Goal: Transaction & Acquisition: Purchase product/service

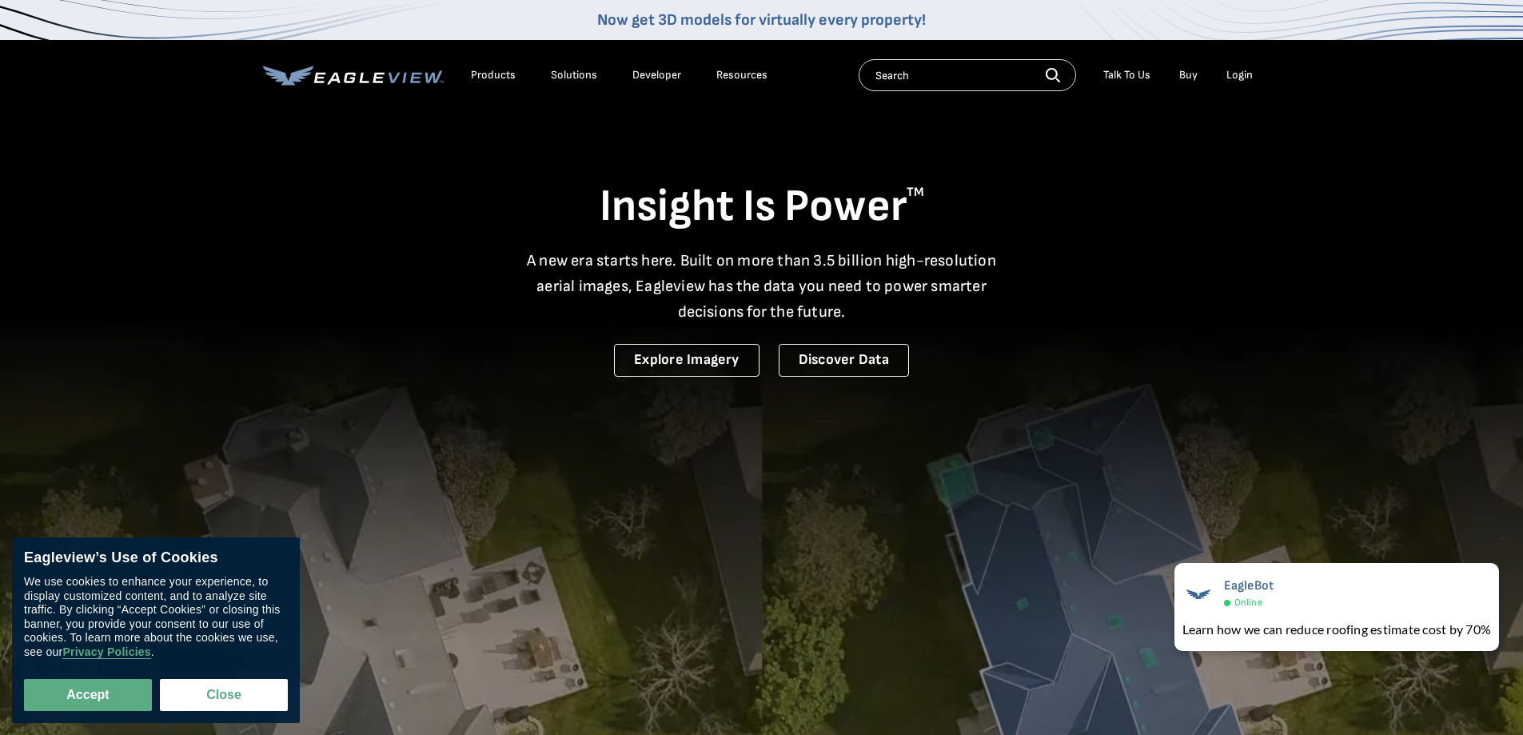
click at [1245, 76] on div "Login" at bounding box center [1239, 75] width 26 height 14
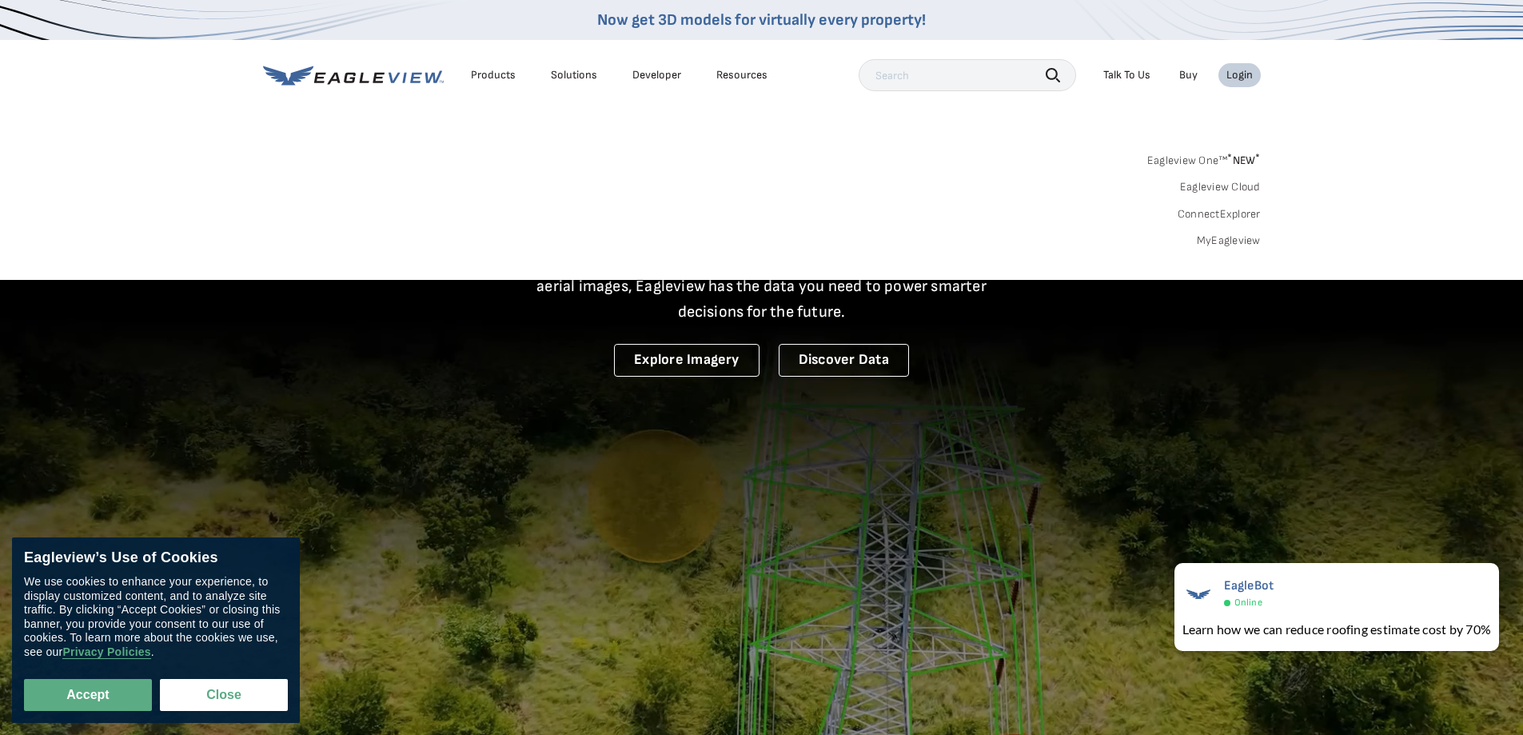
click at [1248, 76] on div "Login" at bounding box center [1239, 75] width 26 height 14
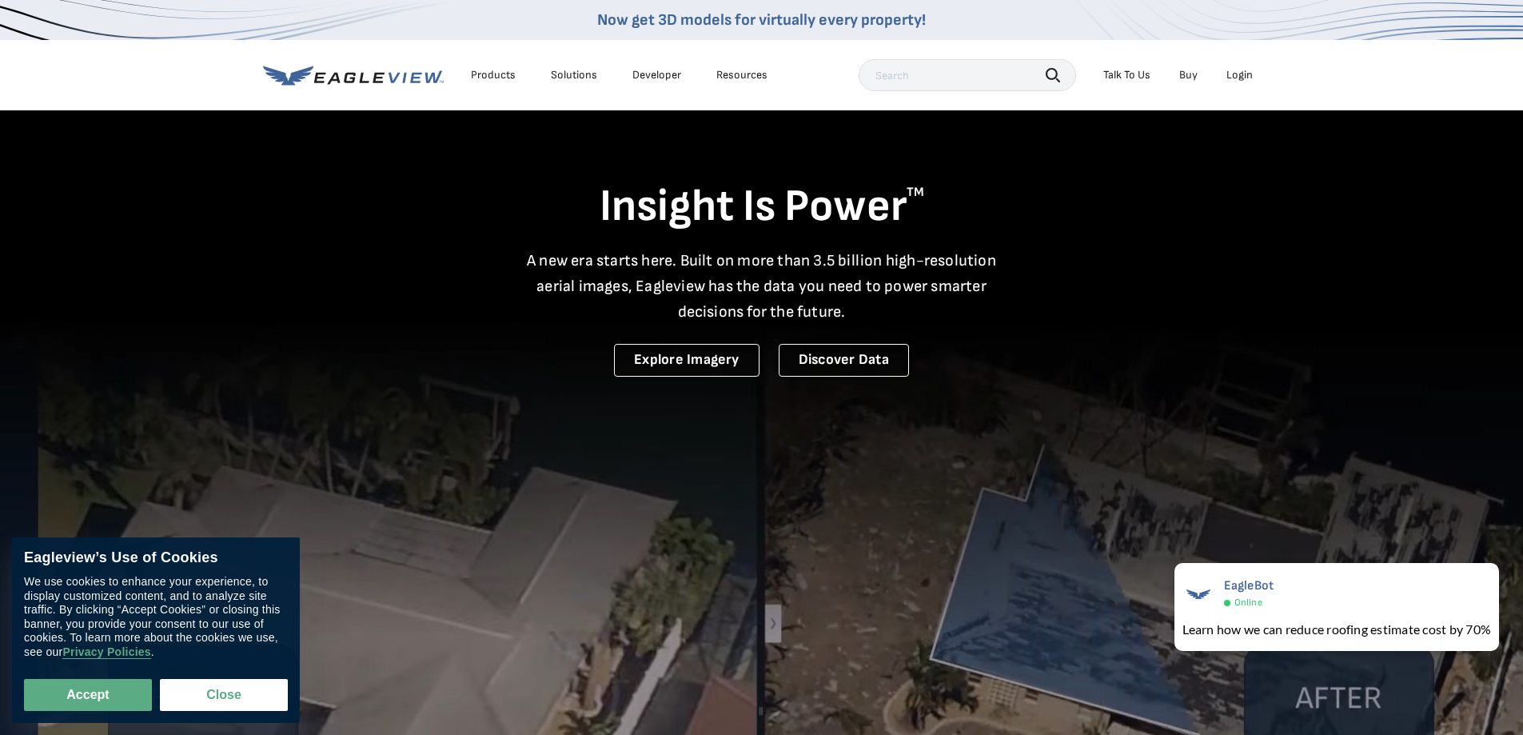
click at [1248, 76] on div "Login" at bounding box center [1239, 75] width 26 height 14
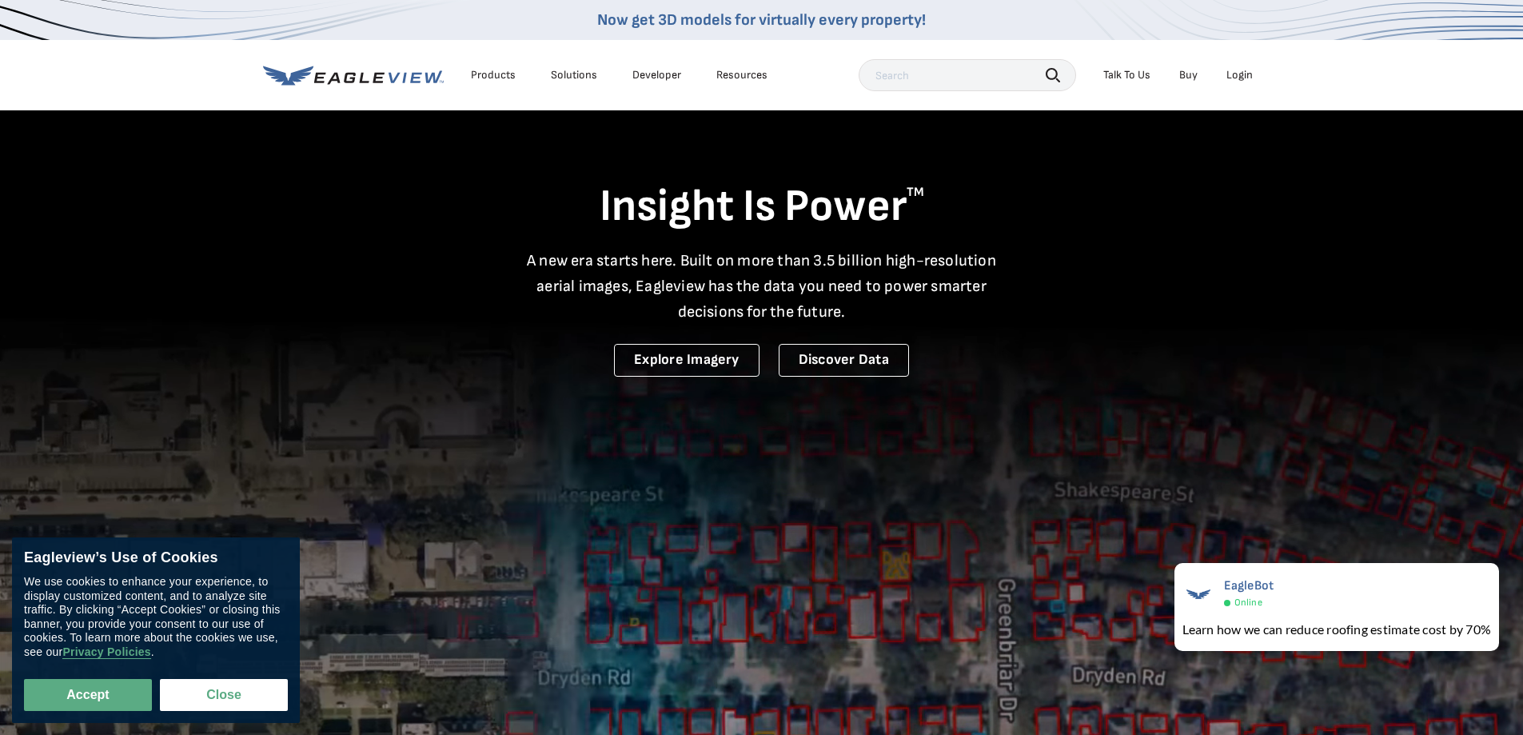
click at [1249, 81] on div "Login" at bounding box center [1239, 75] width 26 height 14
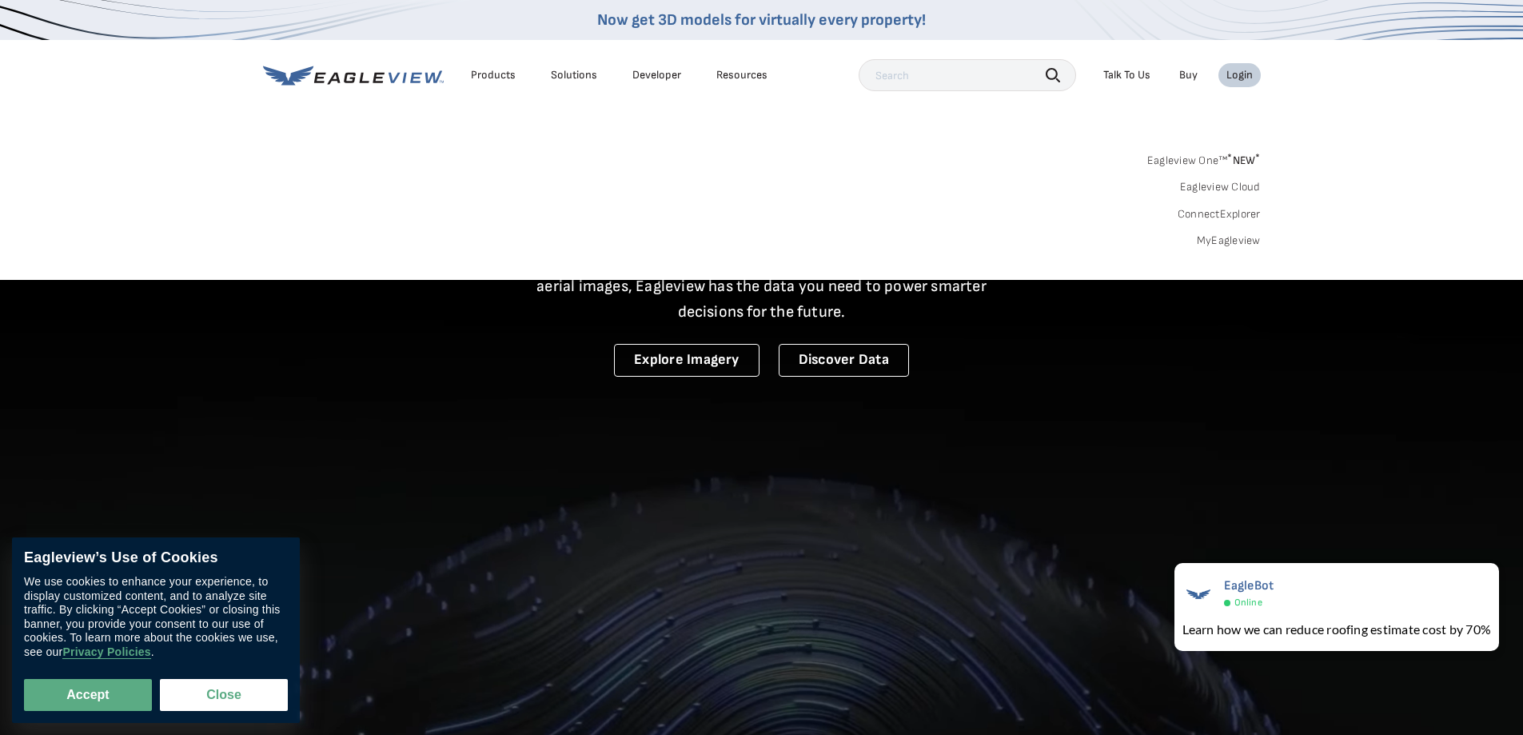
click at [1249, 81] on div "Login" at bounding box center [1239, 75] width 26 height 14
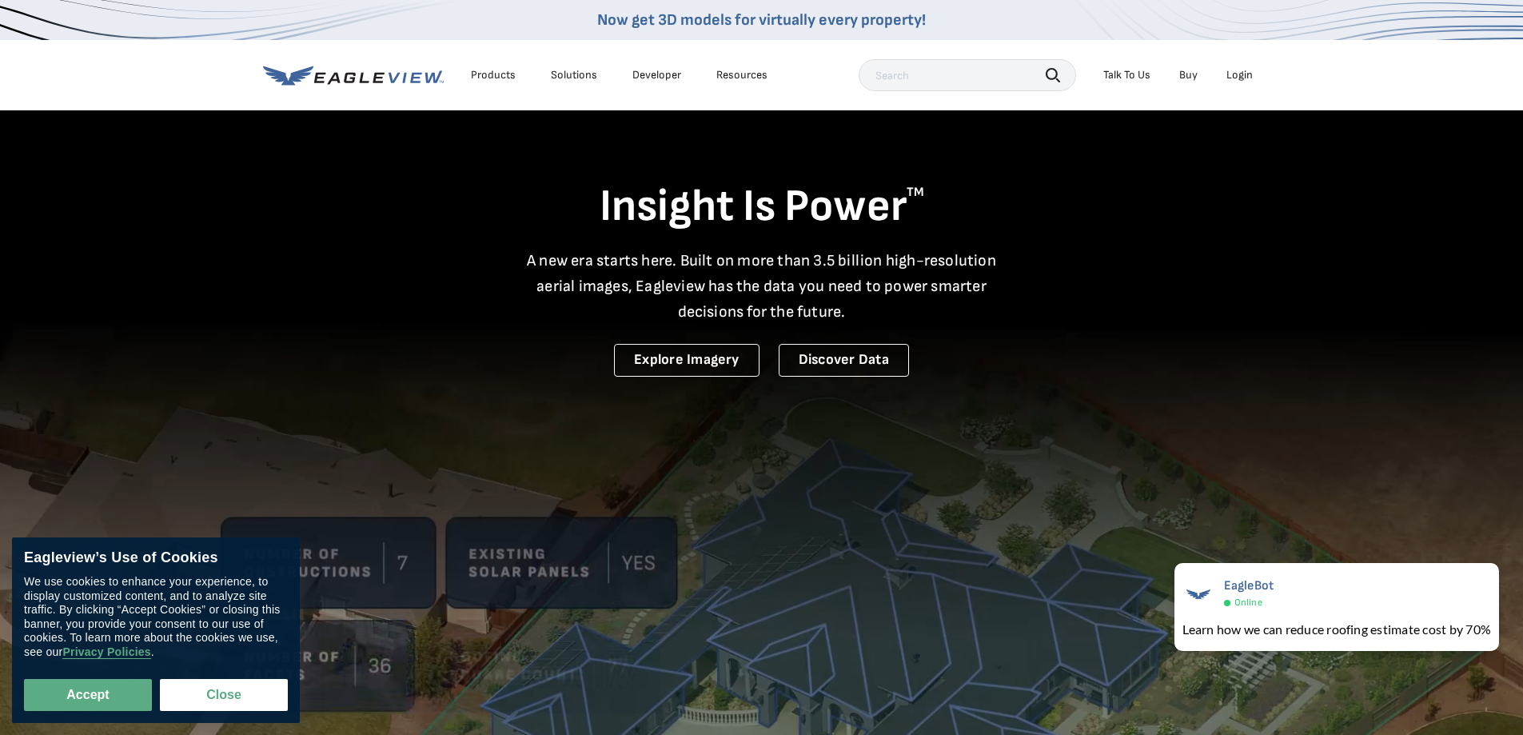
click at [1249, 81] on div "Login" at bounding box center [1239, 75] width 26 height 14
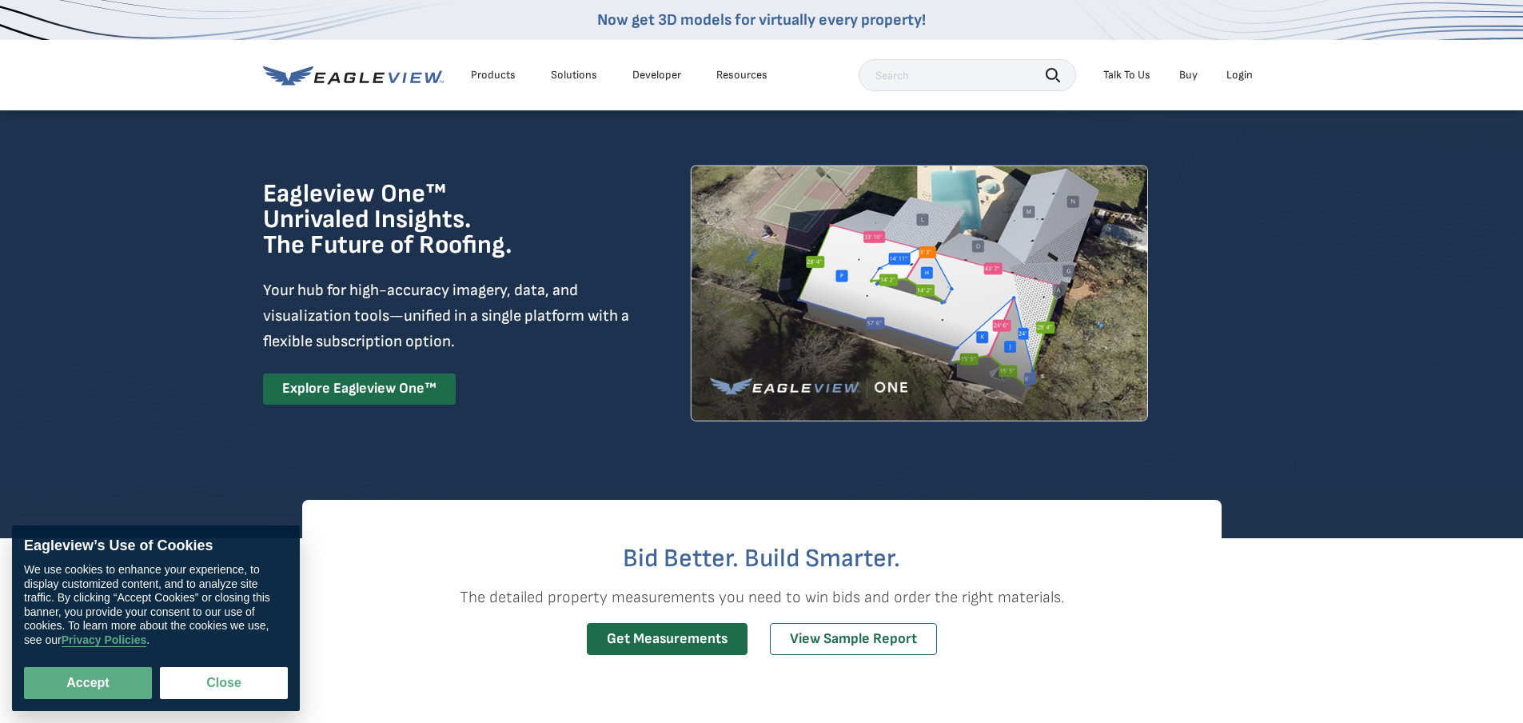
click at [1244, 69] on div "Login" at bounding box center [1239, 75] width 26 height 14
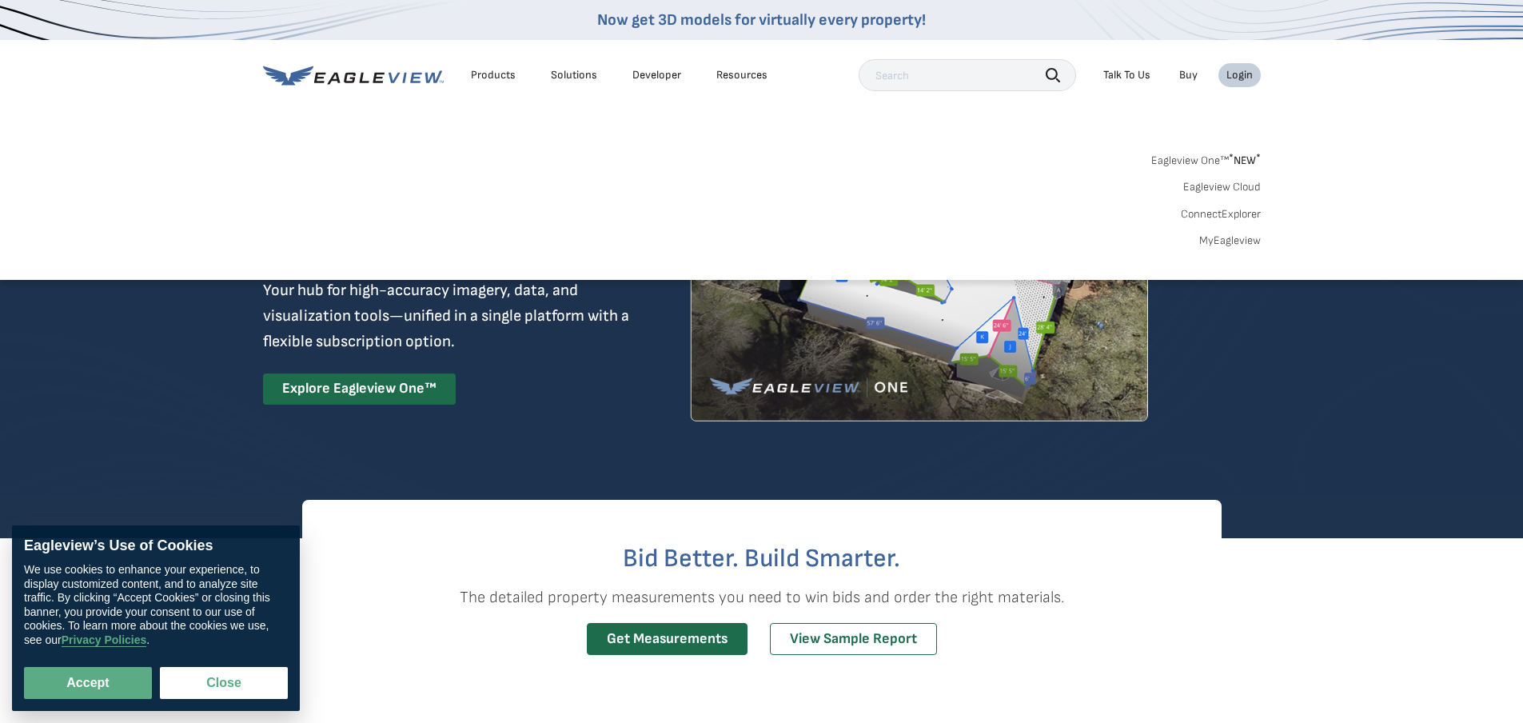
click at [1205, 153] on link "Eagleview One™ * NEW *" at bounding box center [1206, 158] width 110 height 18
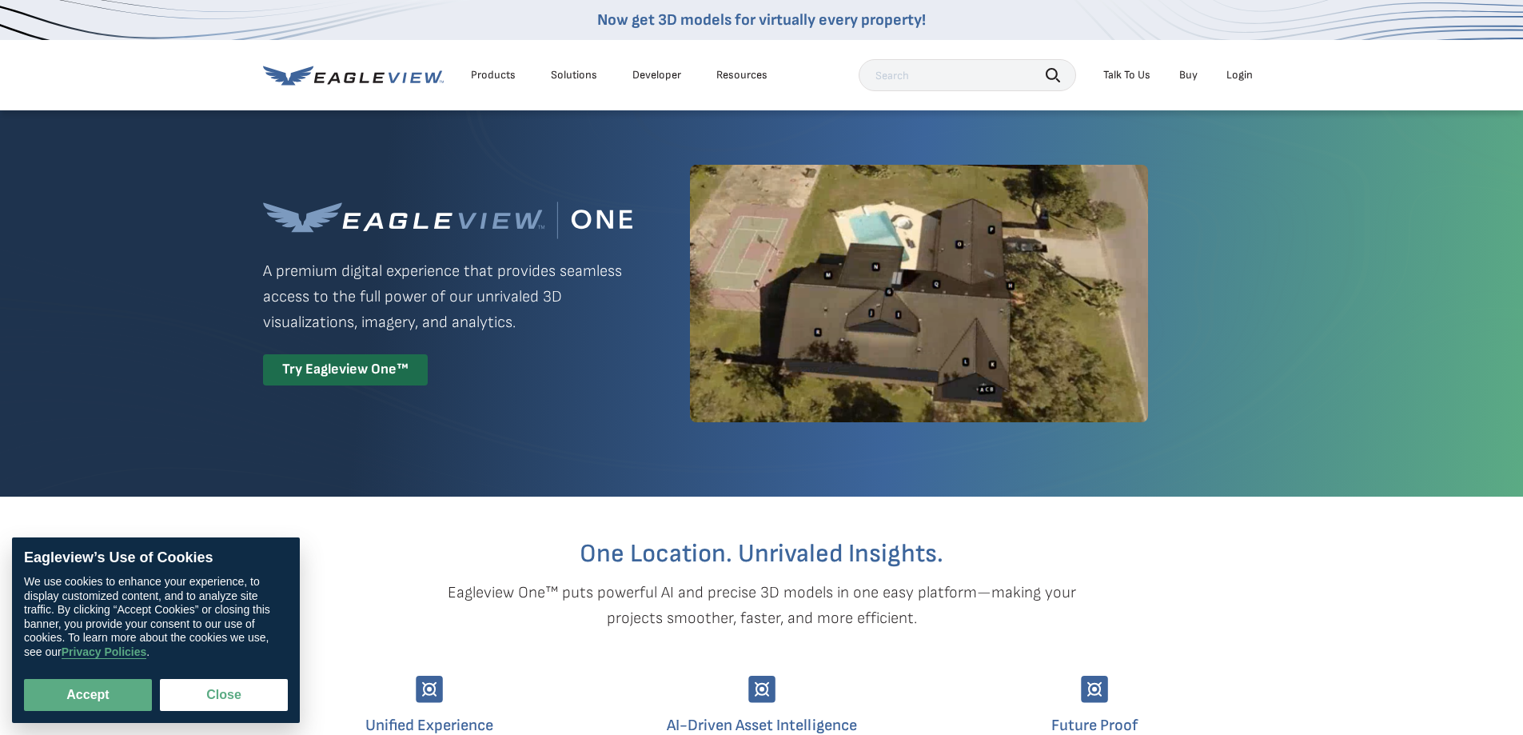
click at [1238, 70] on div "Login" at bounding box center [1239, 75] width 26 height 14
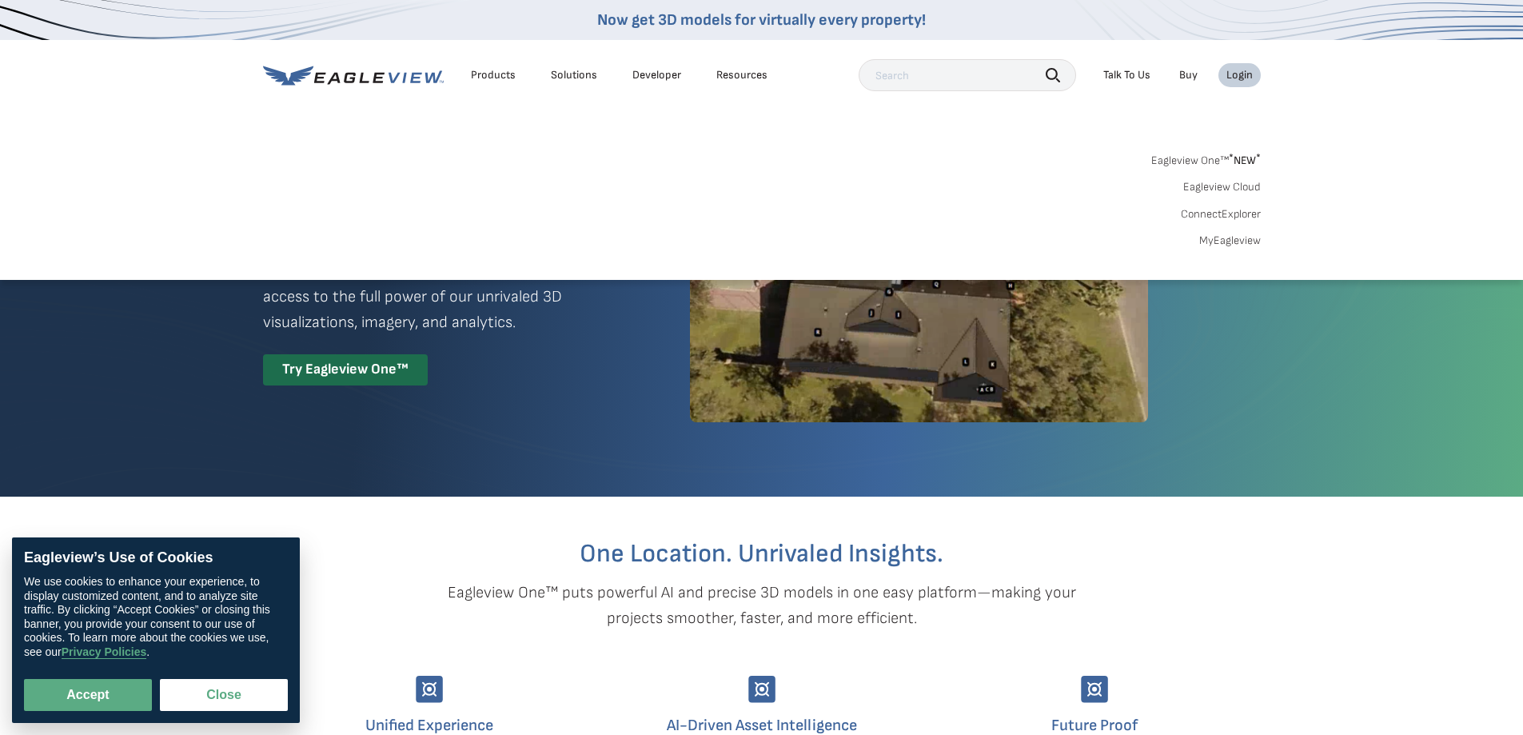
click at [1222, 241] on link "MyEagleview" at bounding box center [1230, 240] width 62 height 14
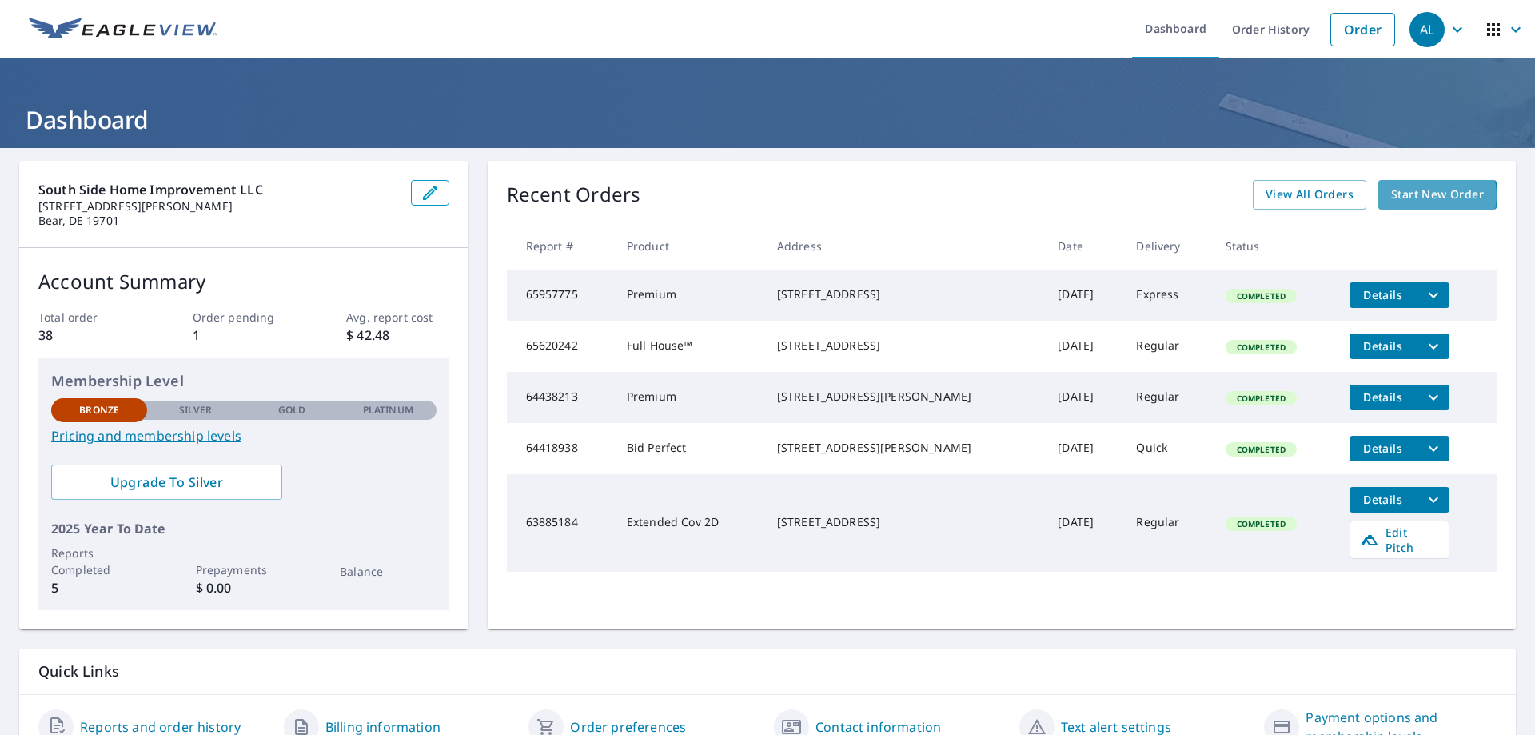
click at [1414, 195] on span "Start New Order" at bounding box center [1437, 195] width 93 height 20
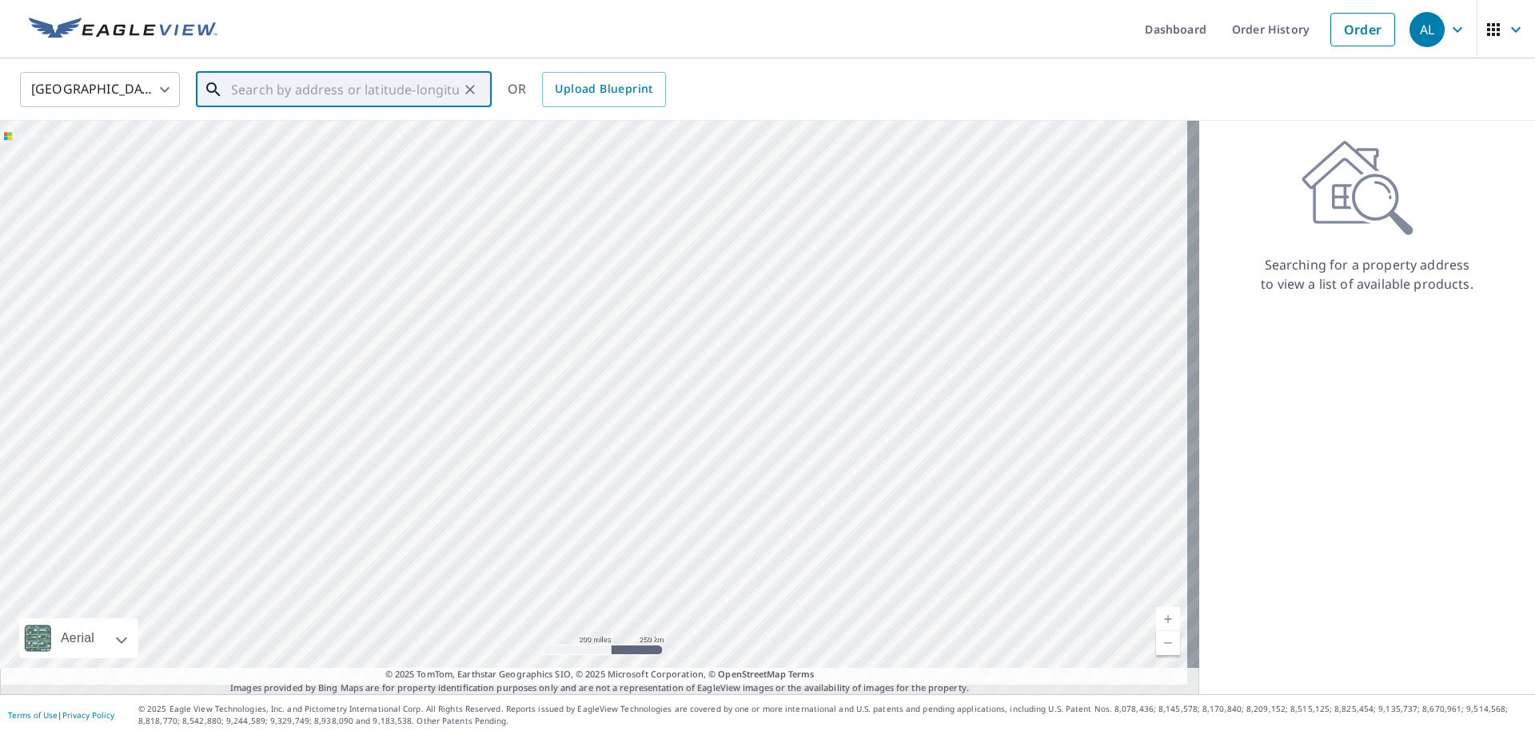
click at [356, 94] on input "text" at bounding box center [345, 89] width 228 height 45
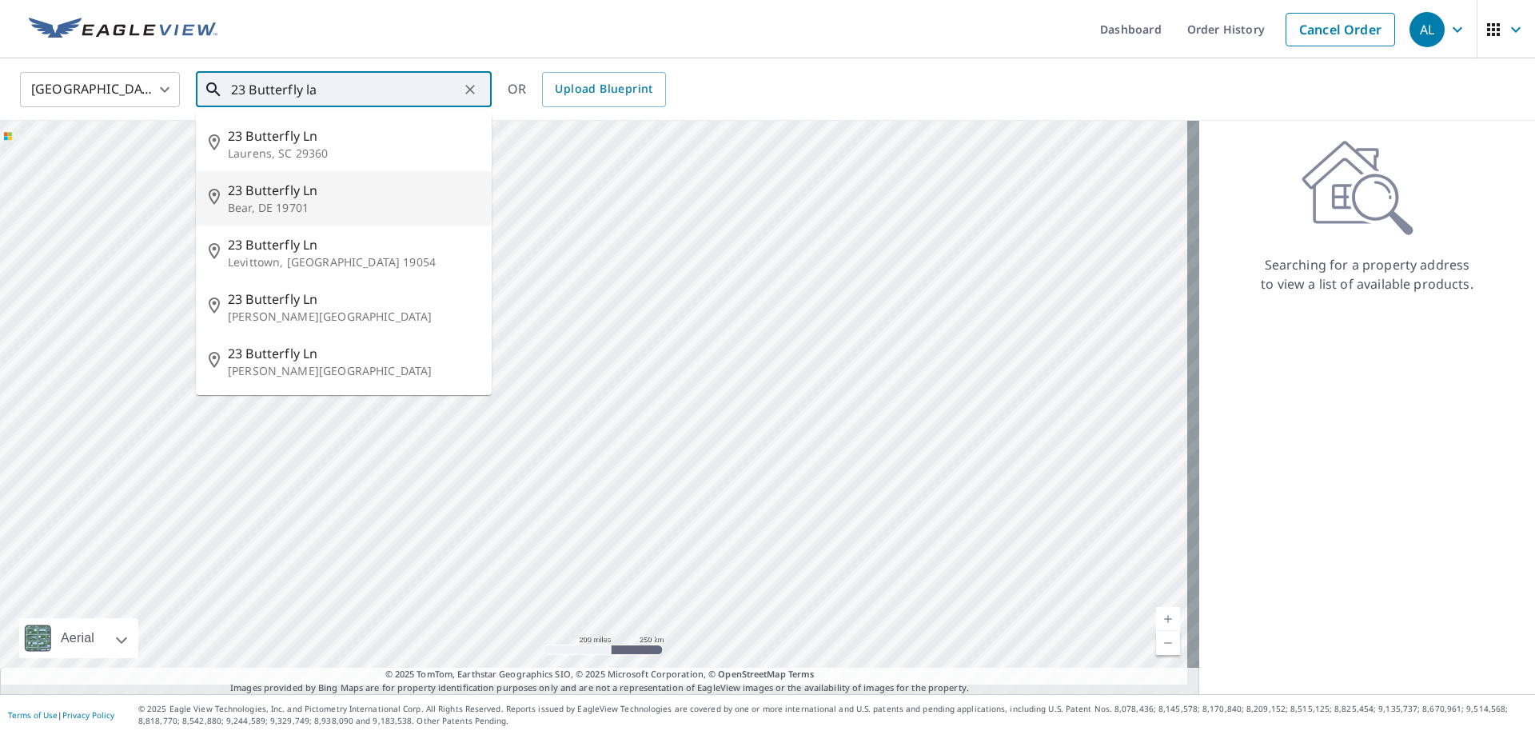
click at [299, 202] on p "Bear, DE 19701" at bounding box center [353, 208] width 251 height 16
type input "23 Butterfly Ln Bear, DE 19701"
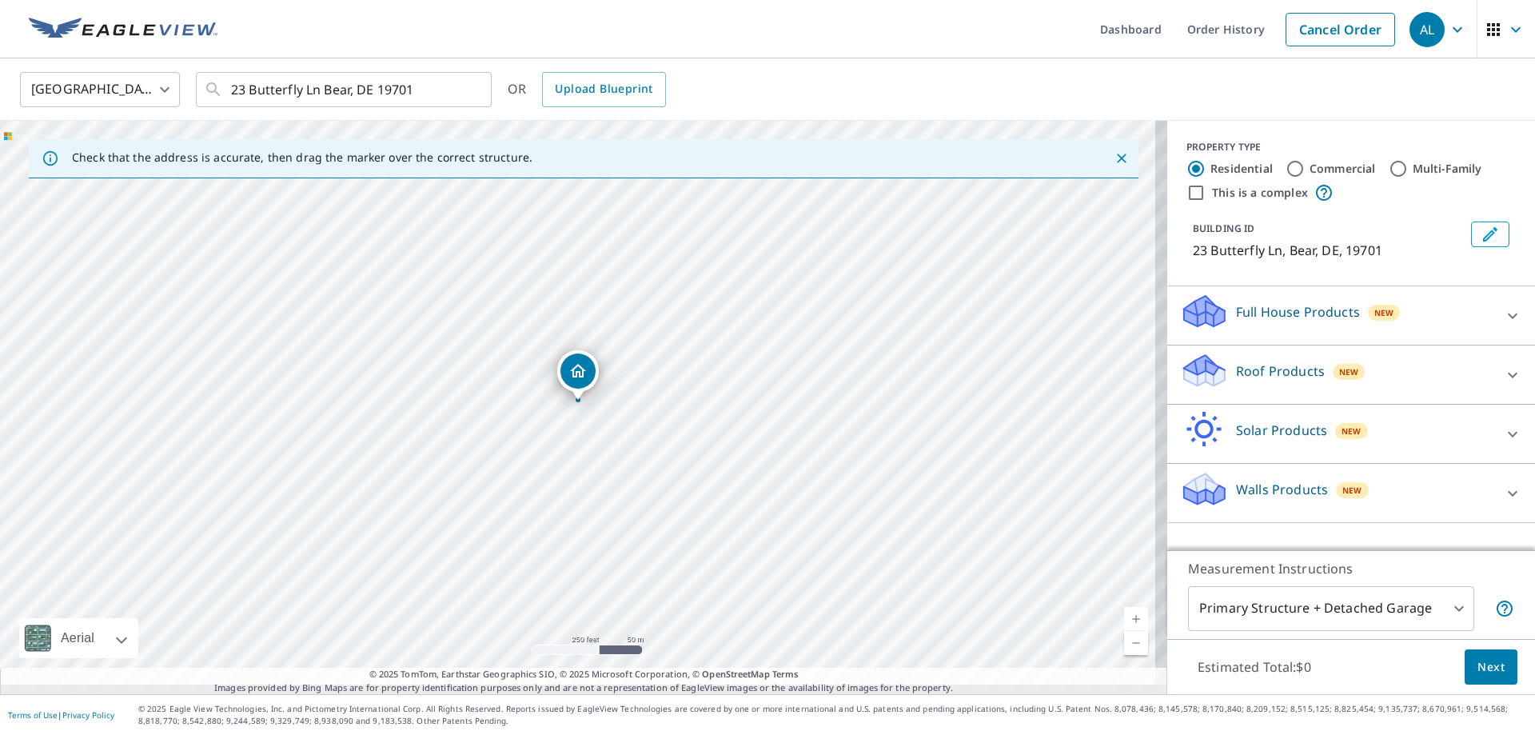
click at [1281, 367] on p "Roof Products" at bounding box center [1280, 370] width 89 height 19
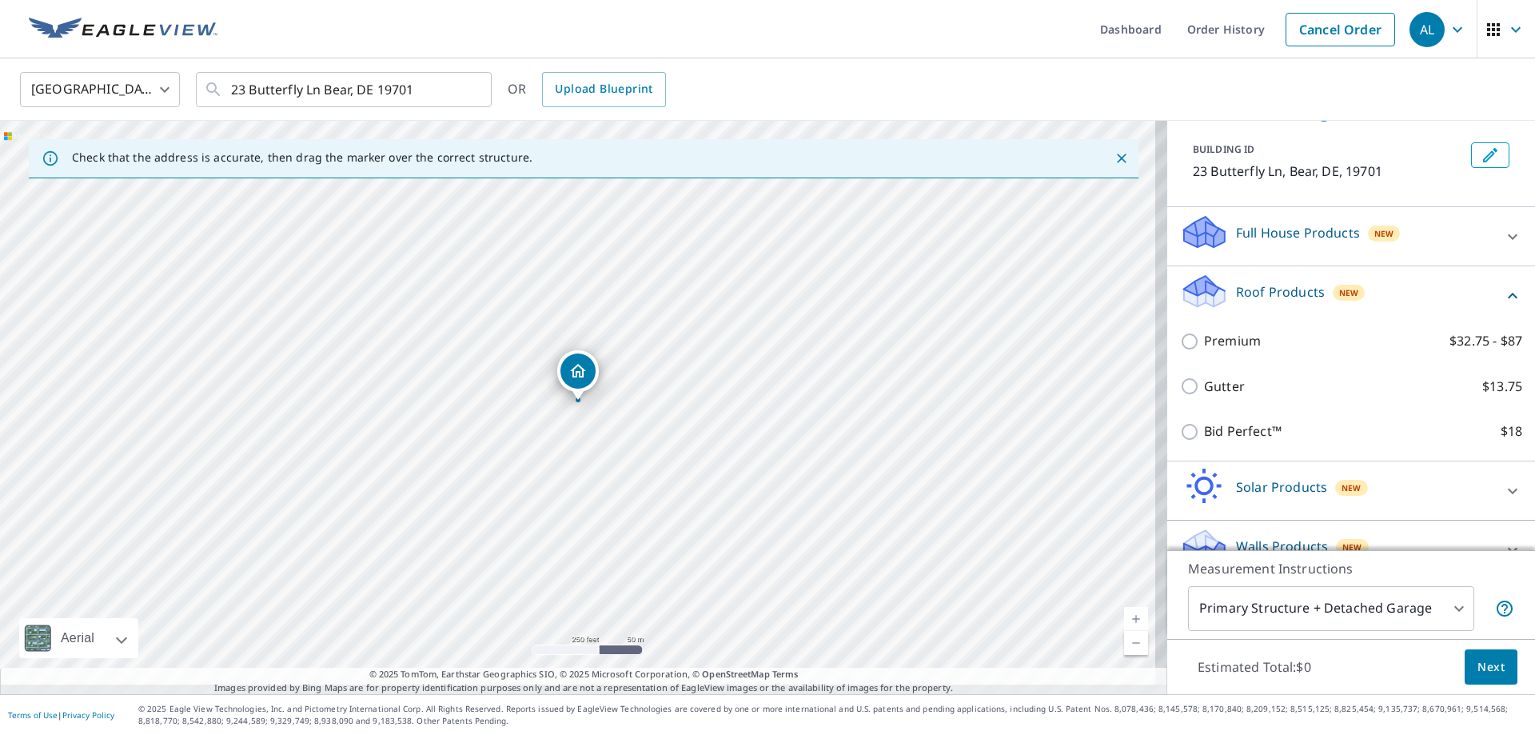
scroll to position [80, 0]
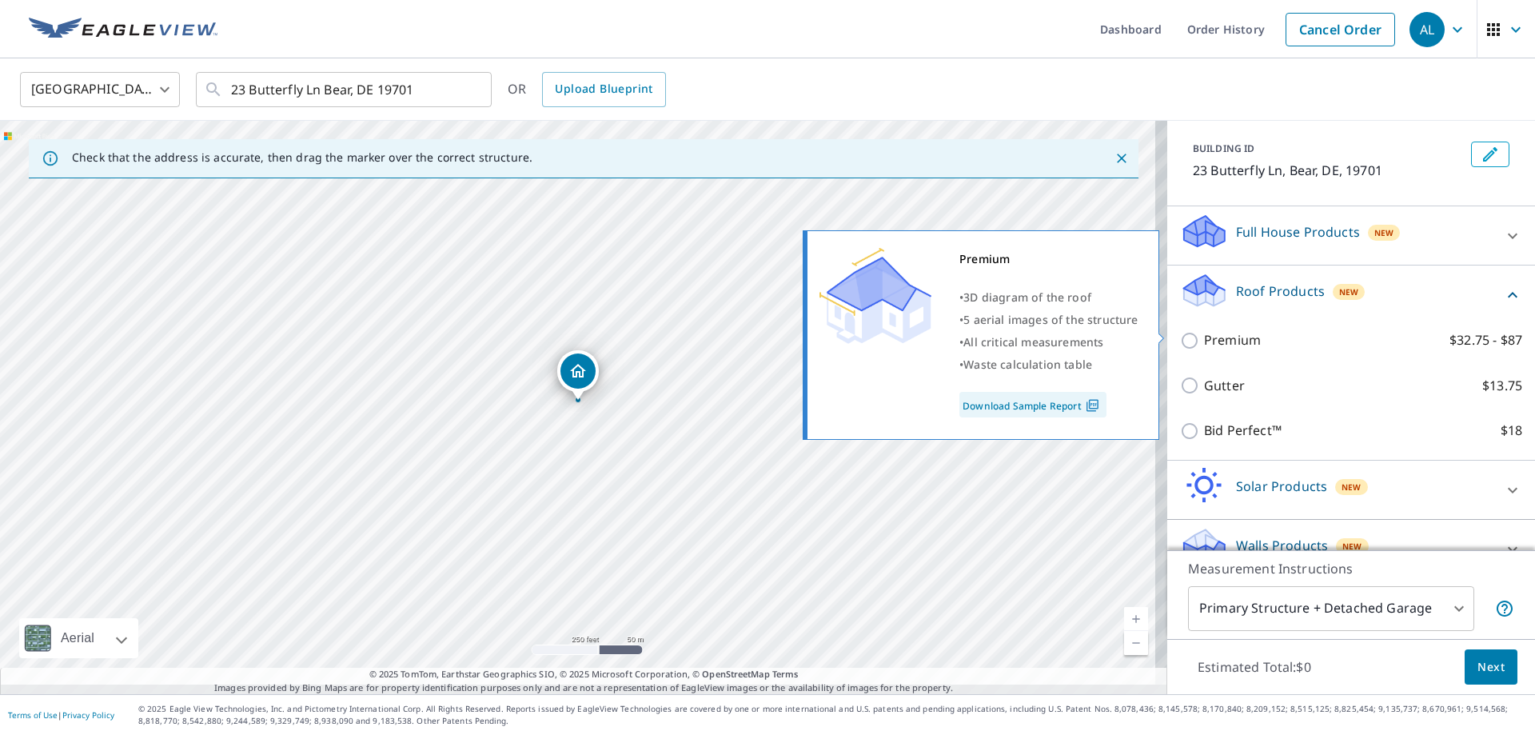
click at [1220, 331] on p "Premium" at bounding box center [1232, 340] width 57 height 20
click at [1204, 331] on input "Premium $32.75 - $87" at bounding box center [1192, 340] width 24 height 19
checkbox input "true"
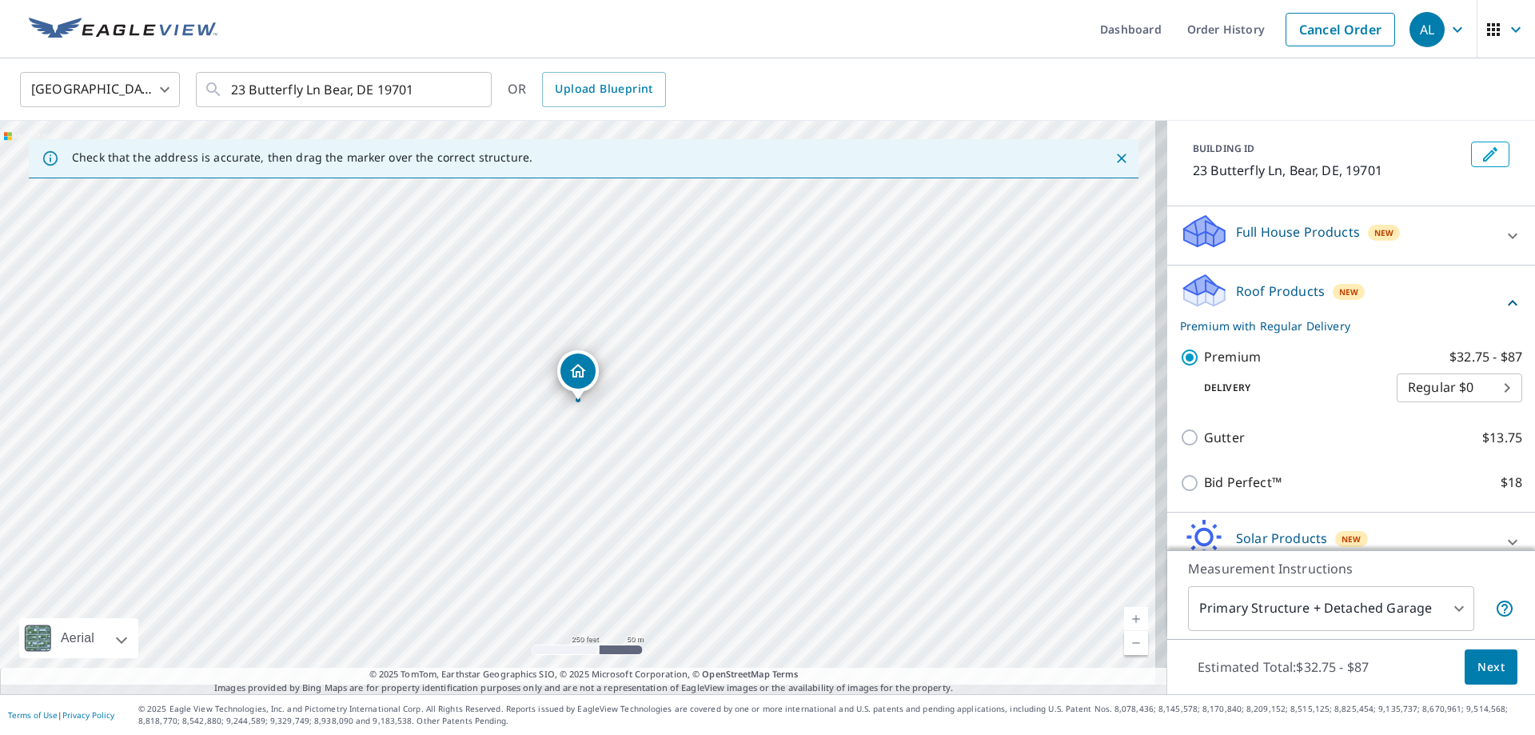
click at [1397, 372] on body "AL AL Dashboard Order History Cancel Order AL United States US ​ 23 Butterfly L…" at bounding box center [767, 367] width 1535 height 735
click at [1389, 407] on li "Express $31.75" at bounding box center [1436, 408] width 126 height 29
click at [1438, 371] on body "AL AL Dashboard Order History Cancel Order AL United States US ​ 23 Butterfly L…" at bounding box center [767, 367] width 1535 height 735
click at [1411, 349] on li "Regular $0" at bounding box center [1436, 353] width 126 height 29
type input "8"
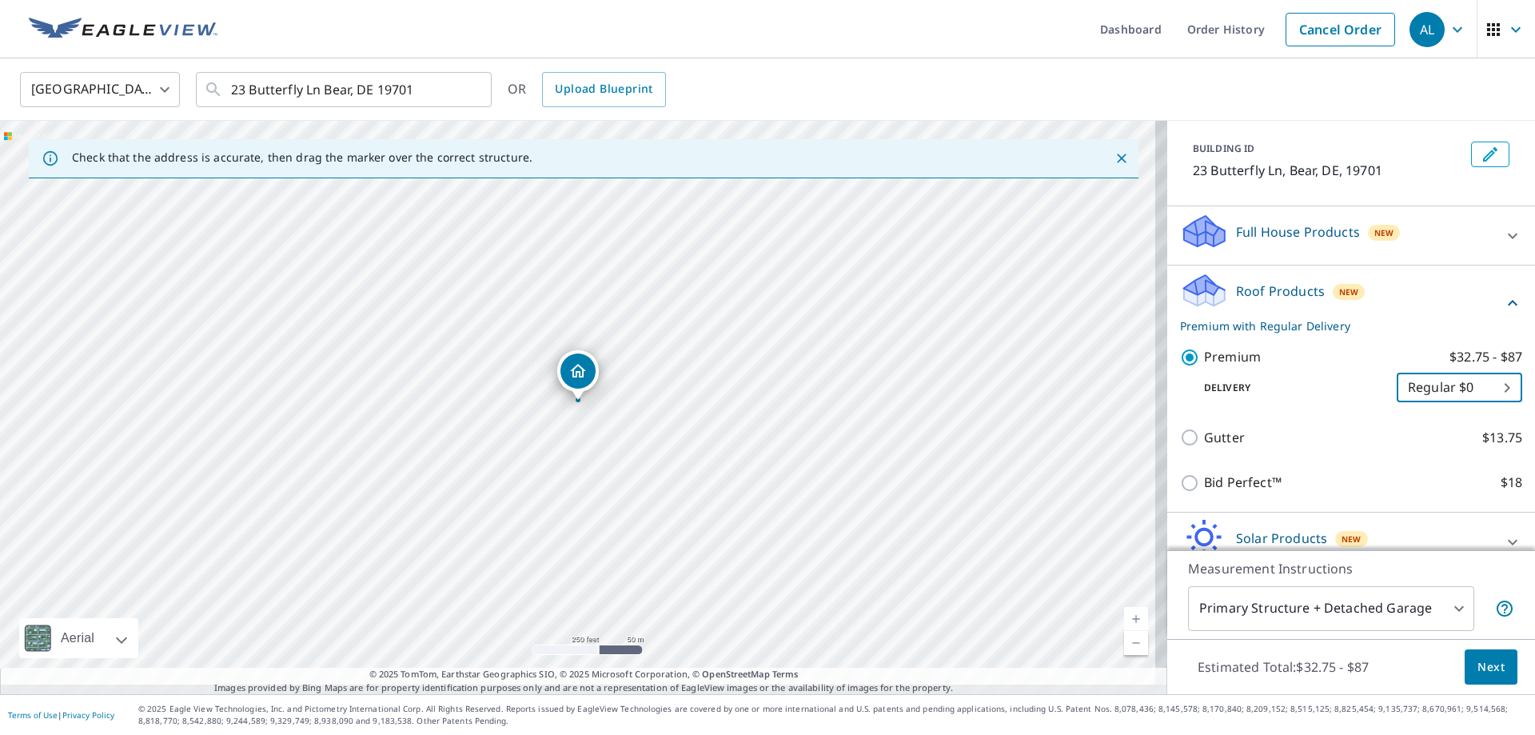
click at [1416, 386] on body "AL AL Dashboard Order History Cancel Order AL United States US ​ 23 Butterfly L…" at bounding box center [767, 367] width 1535 height 735
click at [1409, 378] on li "Regular $0" at bounding box center [1436, 379] width 126 height 29
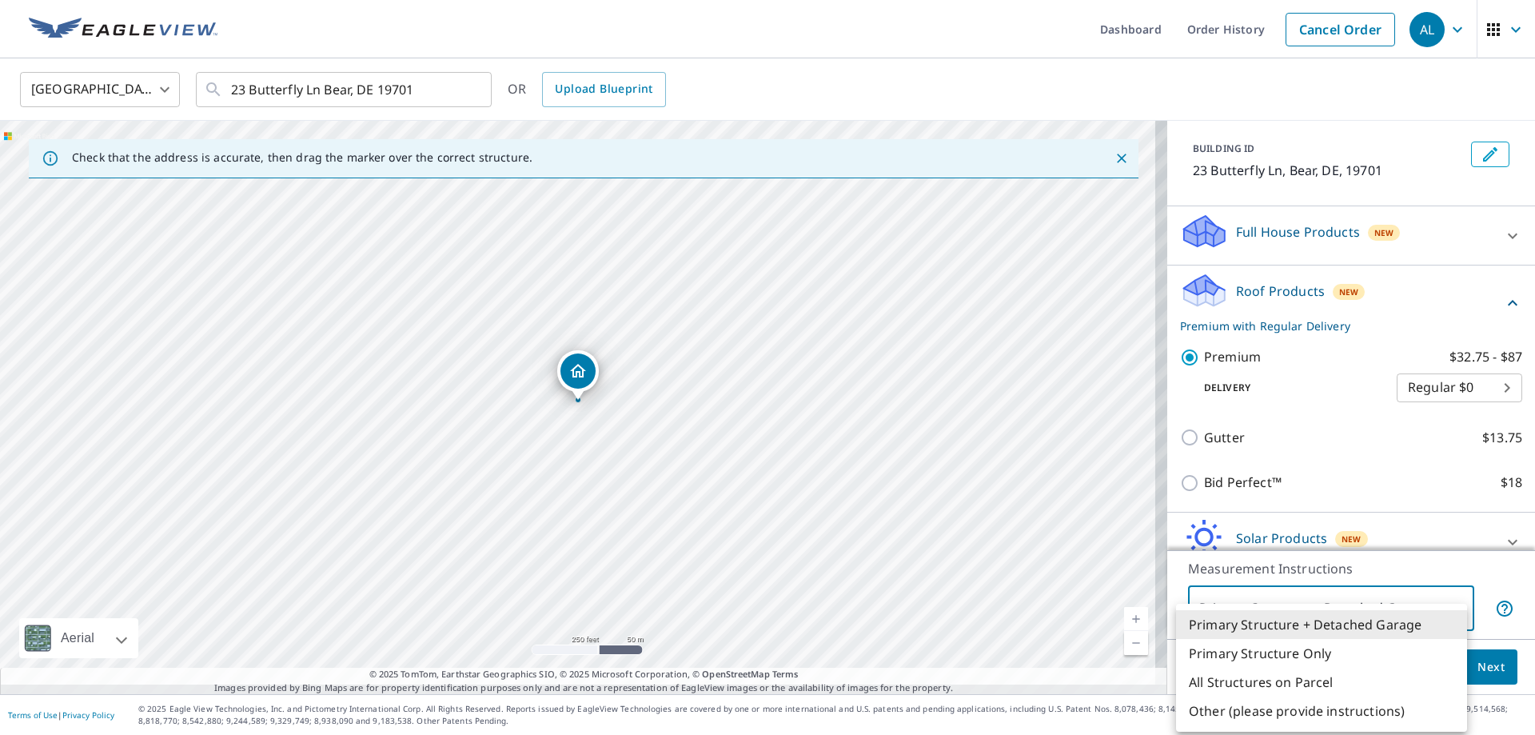
click at [1405, 595] on body "AL AL Dashboard Order History Cancel Order AL United States US ​ 23 Butterfly L…" at bounding box center [767, 367] width 1535 height 735
click at [1339, 683] on li "All Structures on Parcel" at bounding box center [1321, 682] width 291 height 29
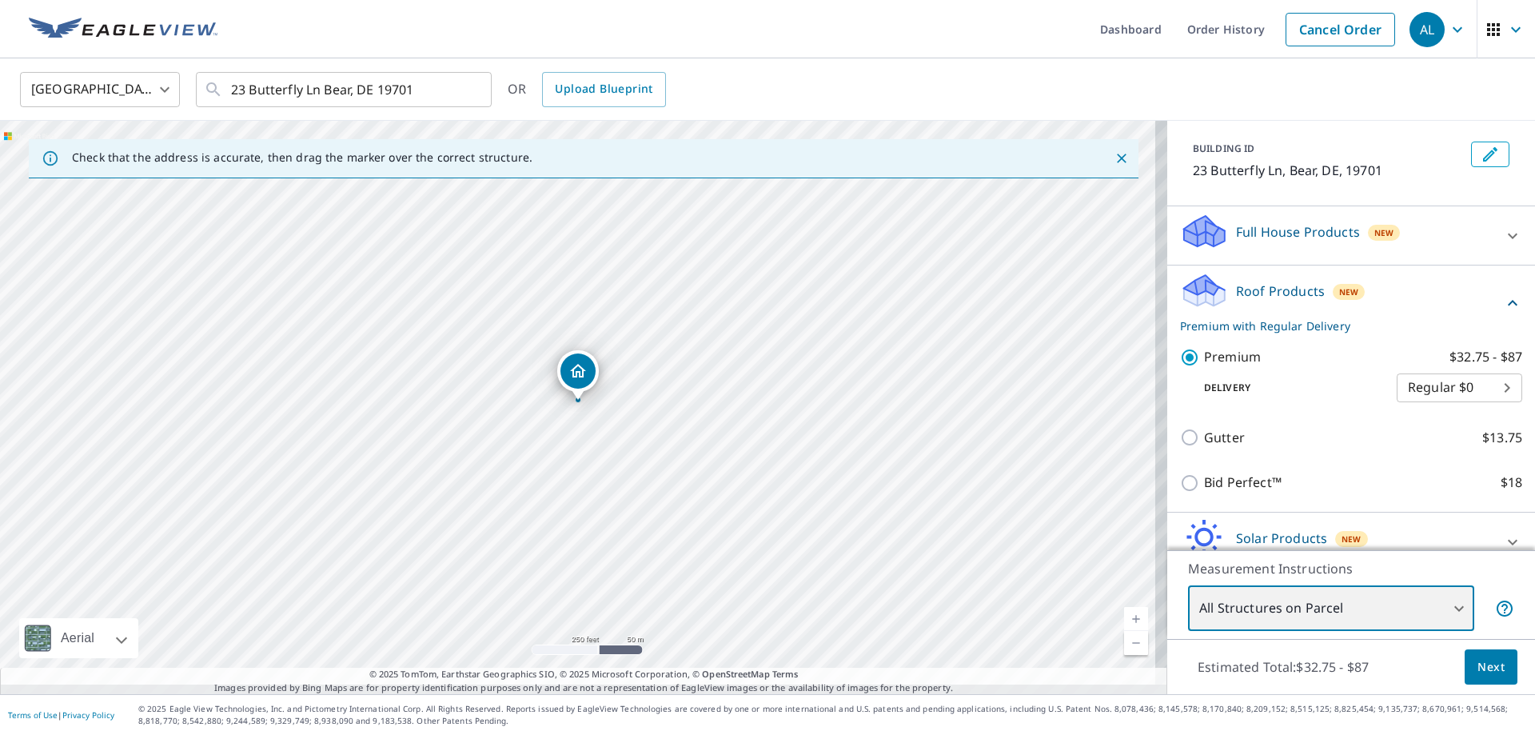
click at [573, 407] on div "23 Butterfly Ln Bear, DE 19701" at bounding box center [583, 407] width 1167 height 573
click at [576, 395] on div "Dropped pin, building 1, Residential property, 23 Butterfly Ln Bear, DE 19701" at bounding box center [578, 392] width 21 height 16
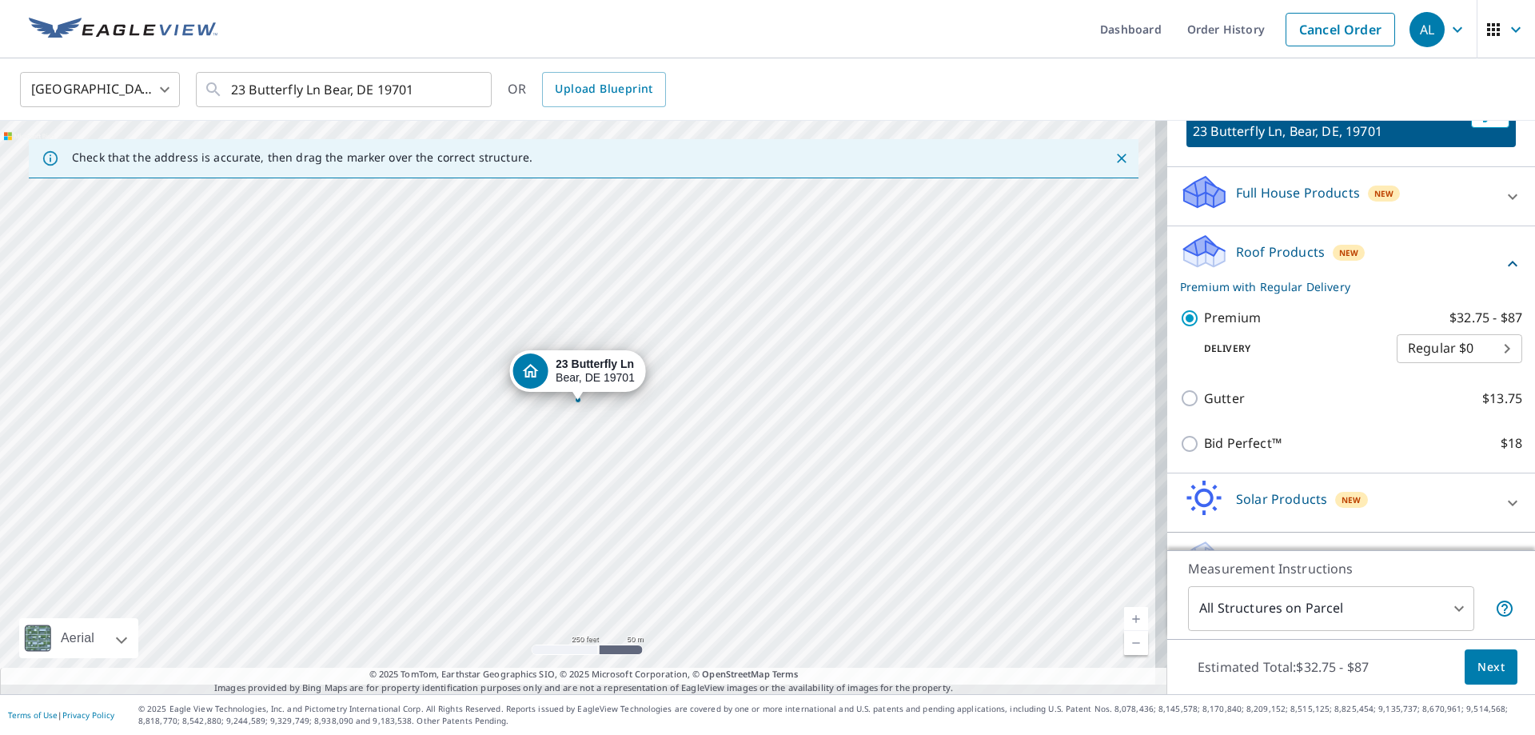
scroll to position [150, 0]
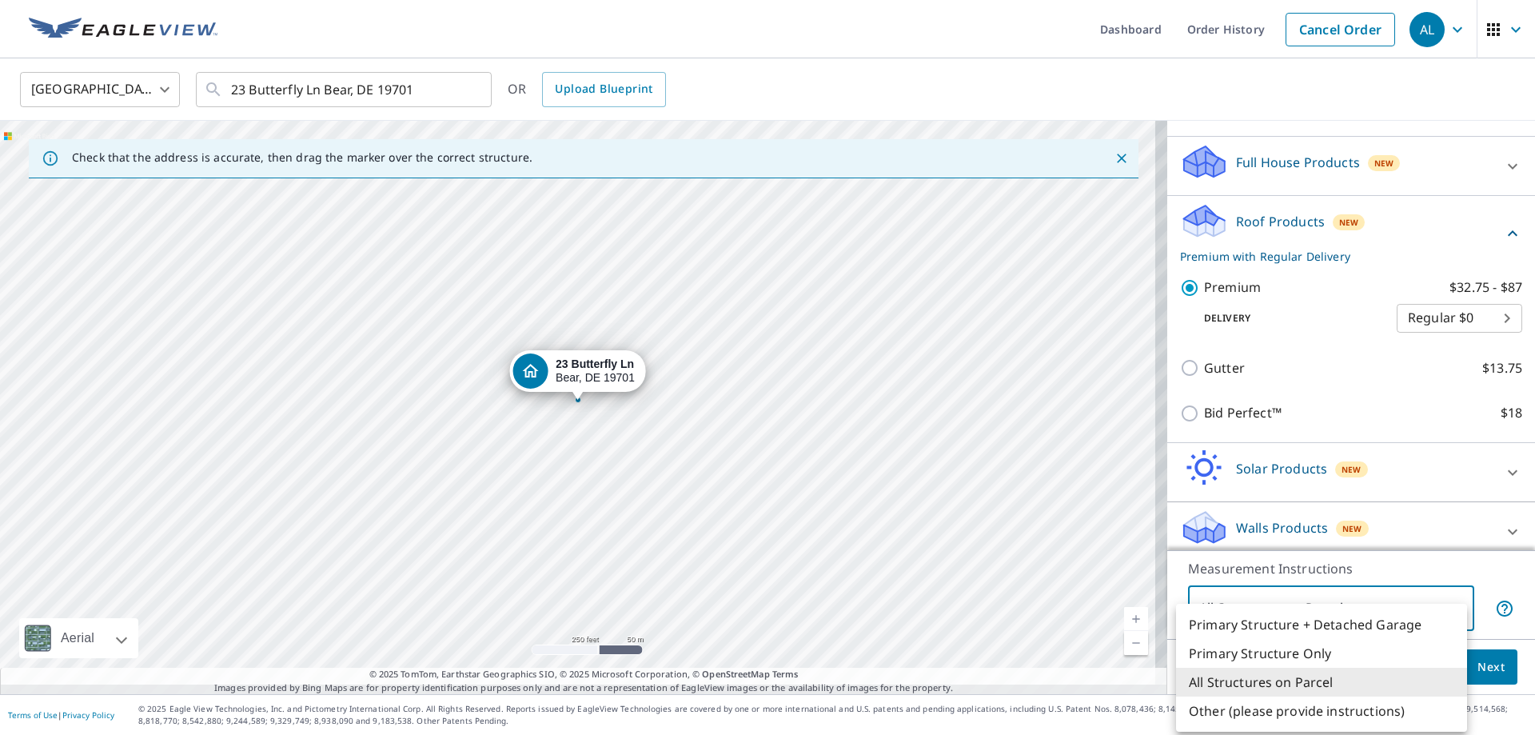
click at [1414, 605] on body "AL AL Dashboard Order History Cancel Order AL United States US ​ 23 Butterfly L…" at bounding box center [767, 367] width 1535 height 735
click at [1246, 654] on li "Primary Structure Only" at bounding box center [1321, 653] width 291 height 29
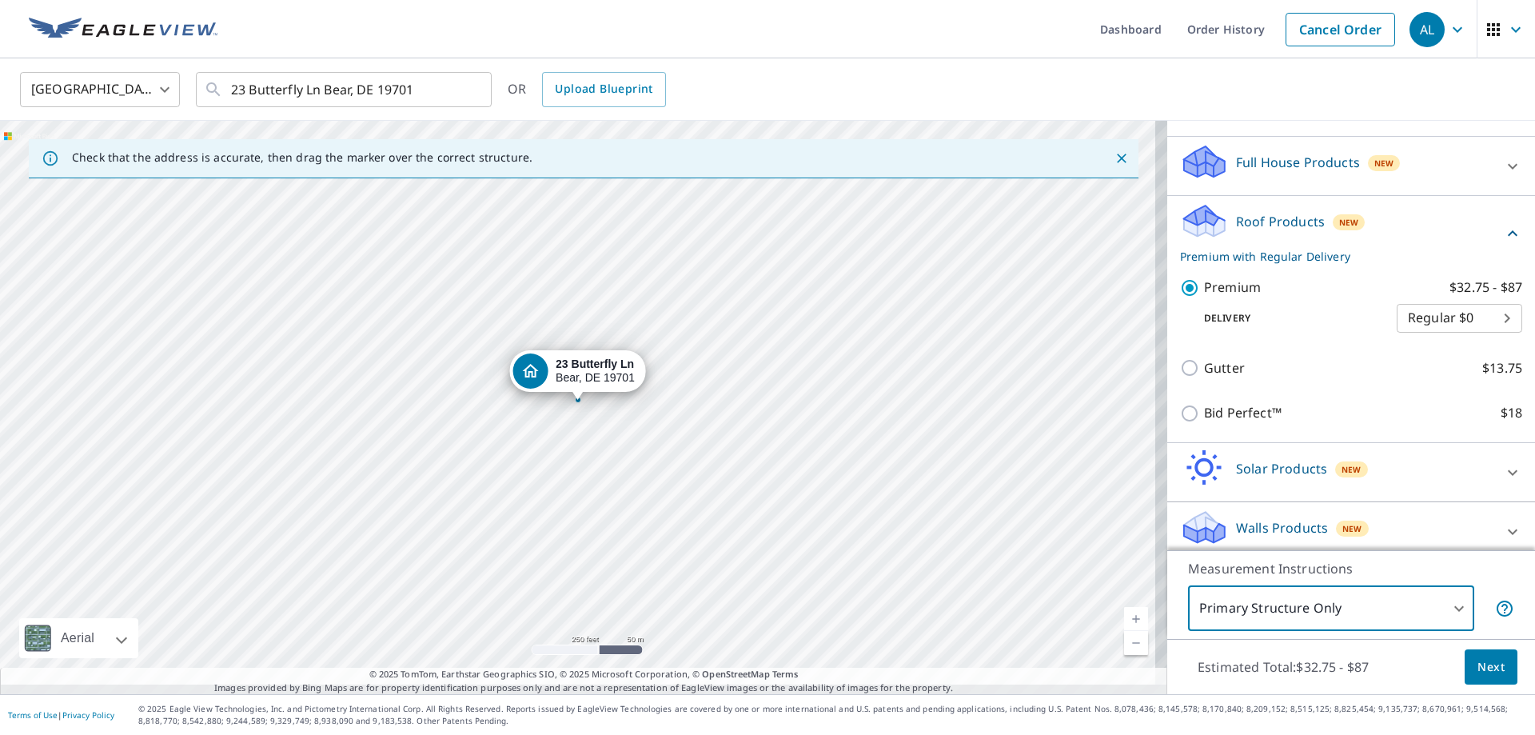
click at [1246, 628] on div "Measurement Instructions Primary Structure Only 2 ​" at bounding box center [1351, 594] width 368 height 89
click at [1246, 616] on body "AL AL Dashboard Order History Cancel Order AL United States US ​ 23 Butterfly L…" at bounding box center [767, 367] width 1535 height 735
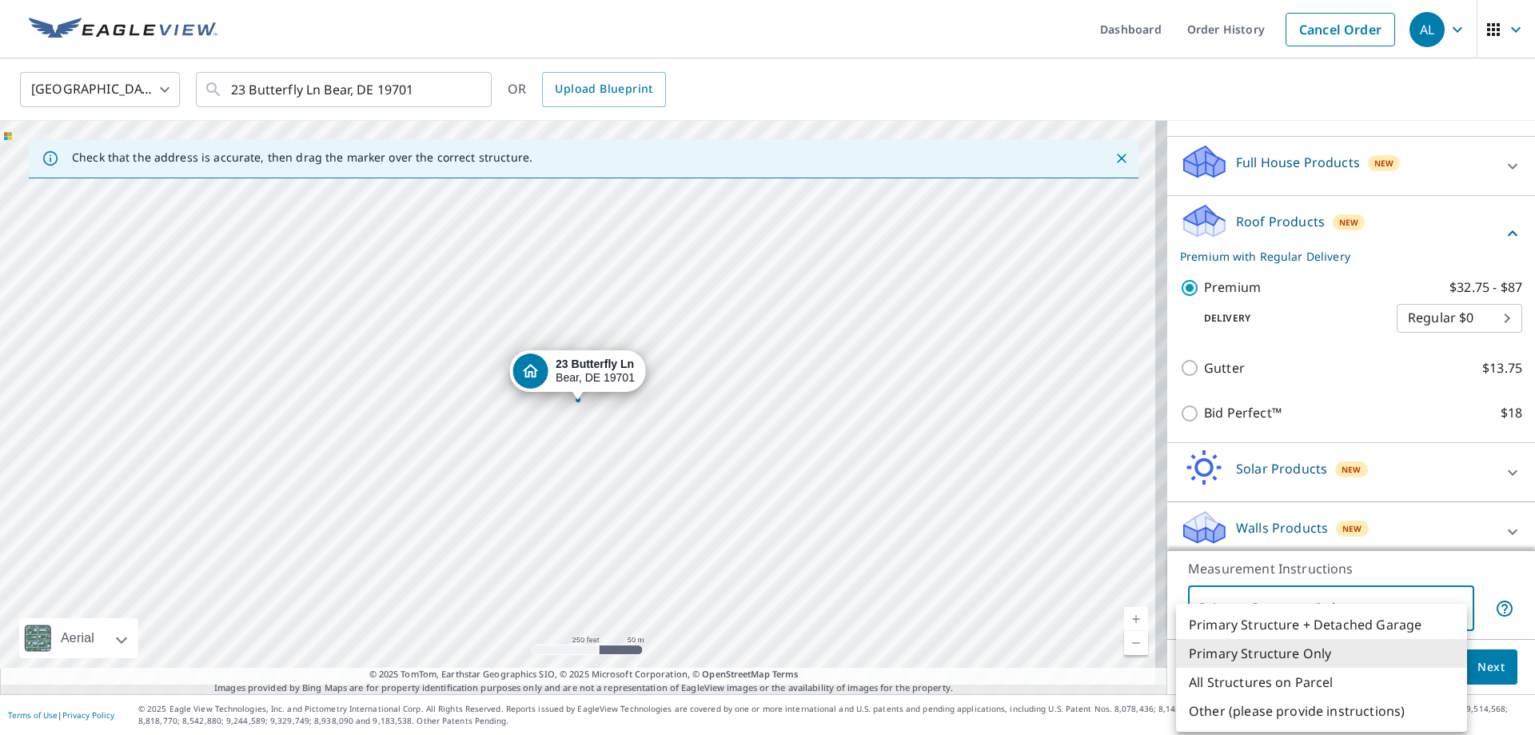
click at [1258, 678] on li "All Structures on Parcel" at bounding box center [1321, 682] width 291 height 29
type input "3"
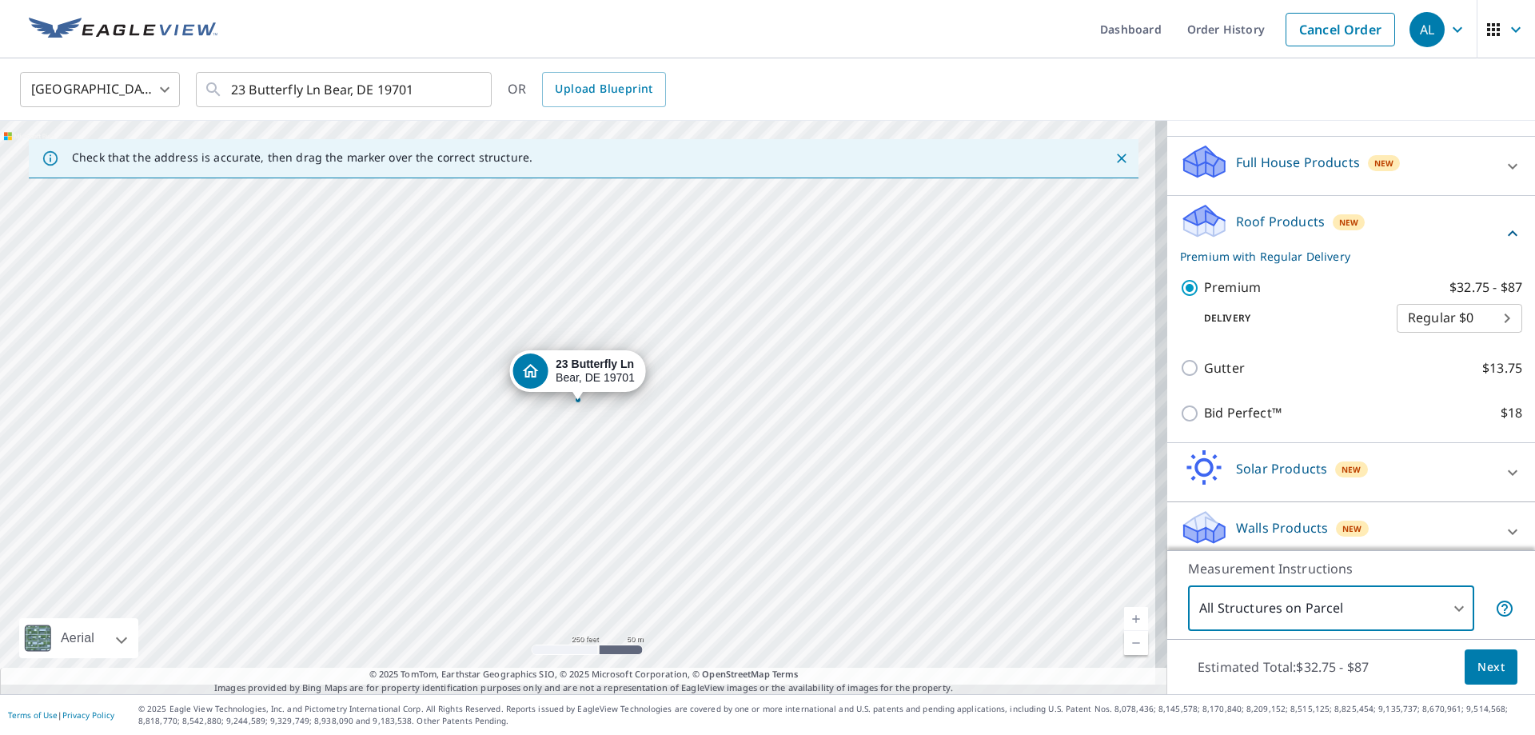
click at [1493, 652] on button "Next" at bounding box center [1491, 667] width 53 height 36
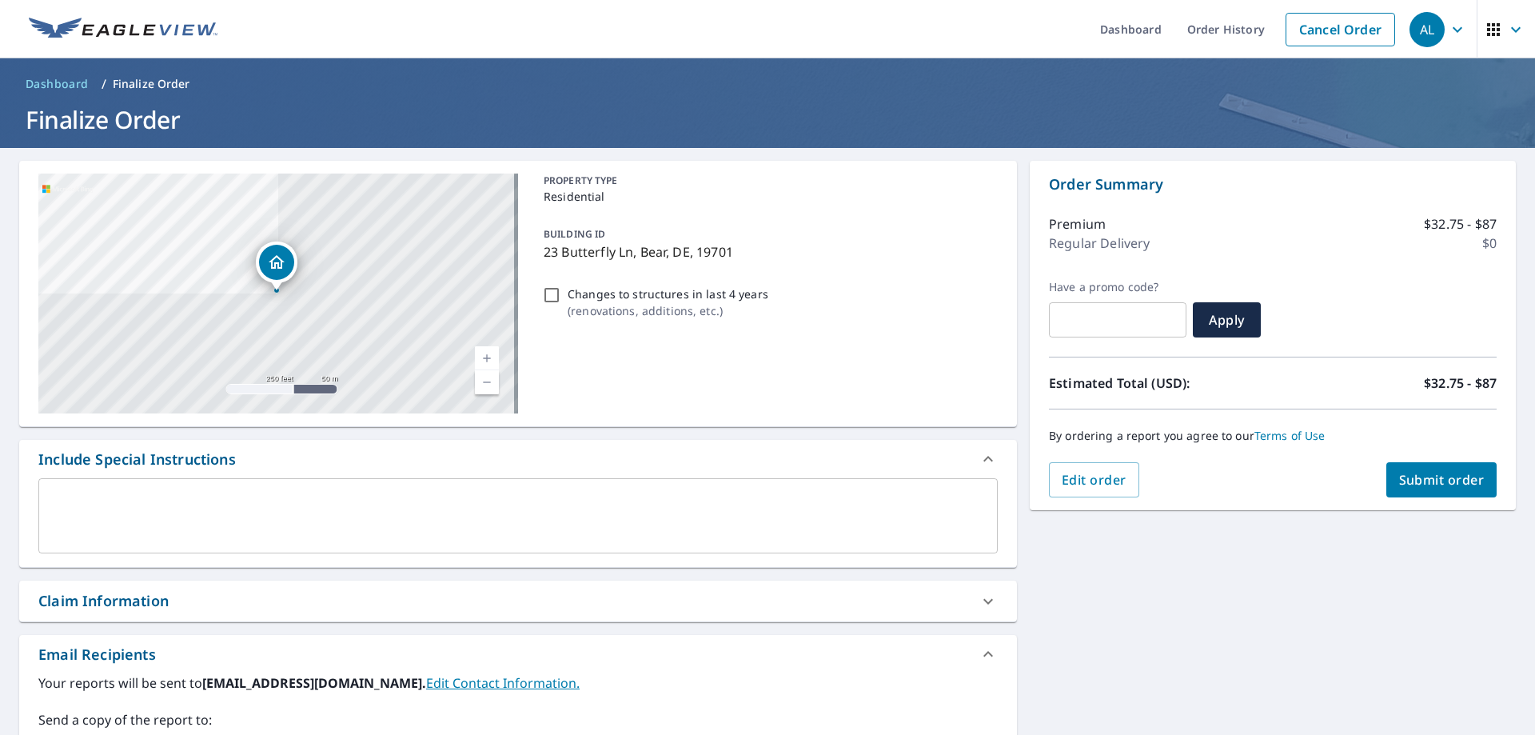
click at [1399, 471] on span "Submit order" at bounding box center [1442, 480] width 86 height 18
